Goal: Communication & Community: Answer question/provide support

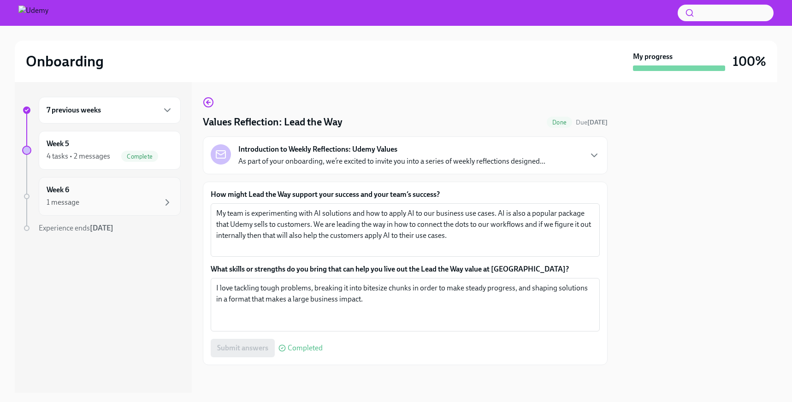
click at [82, 200] on div "1 message" at bounding box center [110, 202] width 126 height 11
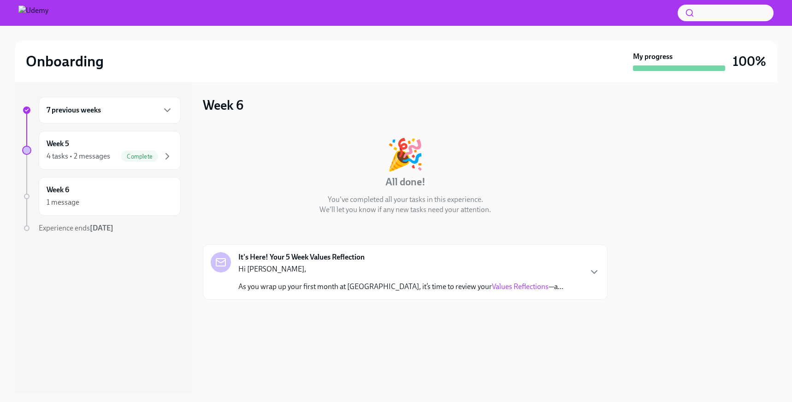
click at [443, 264] on p "Hi [PERSON_NAME]," at bounding box center [400, 269] width 325 height 10
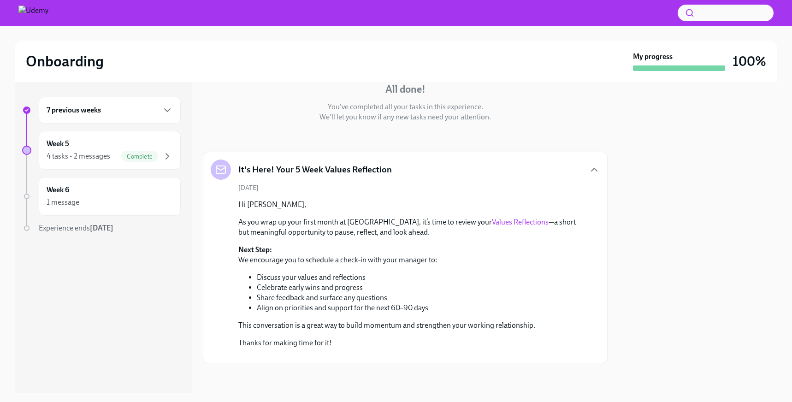
scroll to position [176, 0]
click at [65, 205] on div "1 message" at bounding box center [63, 202] width 33 height 10
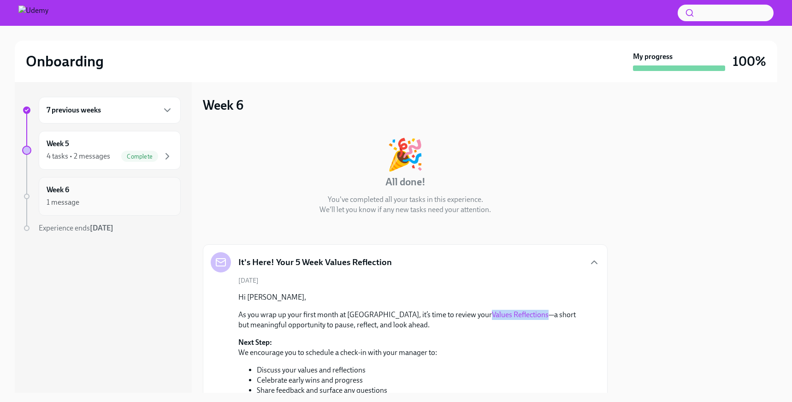
click at [89, 194] on div "Week 6 1 message" at bounding box center [110, 196] width 126 height 23
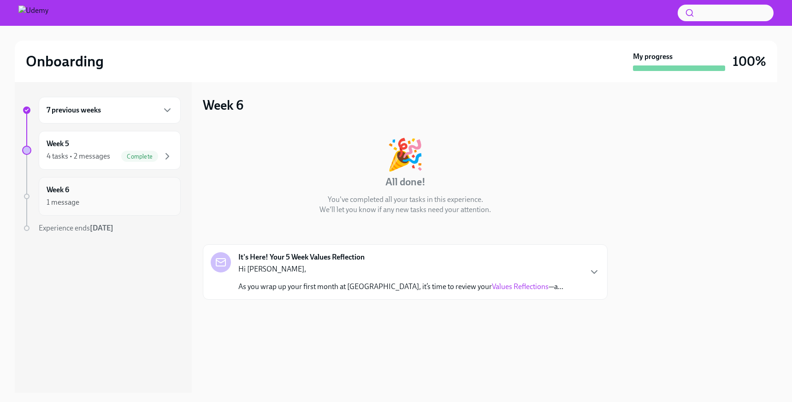
click at [87, 213] on div "Week 6 1 message" at bounding box center [110, 196] width 142 height 39
click at [81, 173] on div "7 previous weeks Week 5 4 tasks • 2 messages Complete Week 6 1 message Experien…" at bounding box center [101, 183] width 159 height 173
click at [81, 194] on div "Week 6 1 message" at bounding box center [110, 196] width 126 height 23
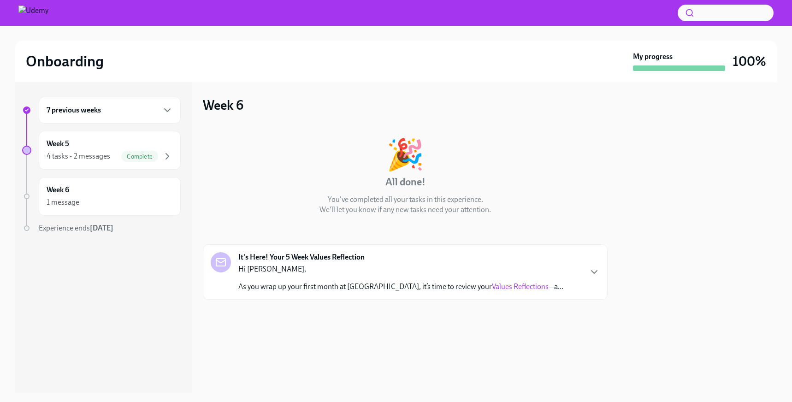
click at [555, 294] on div "It's Here! Your 5 Week Values Reflection Hi [PERSON_NAME], As you wrap up your …" at bounding box center [405, 271] width 405 height 55
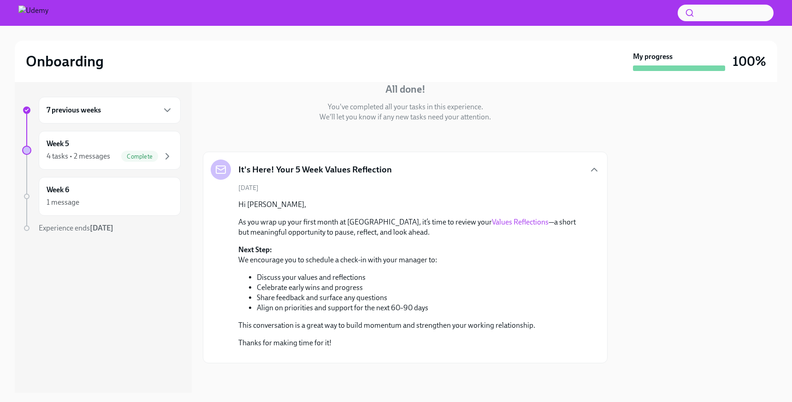
scroll to position [176, 0]
click at [492, 217] on link "Values Reflections" at bounding box center [520, 221] width 57 height 9
click at [113, 198] on div "1 message" at bounding box center [110, 202] width 126 height 11
